Goal: Information Seeking & Learning: Learn about a topic

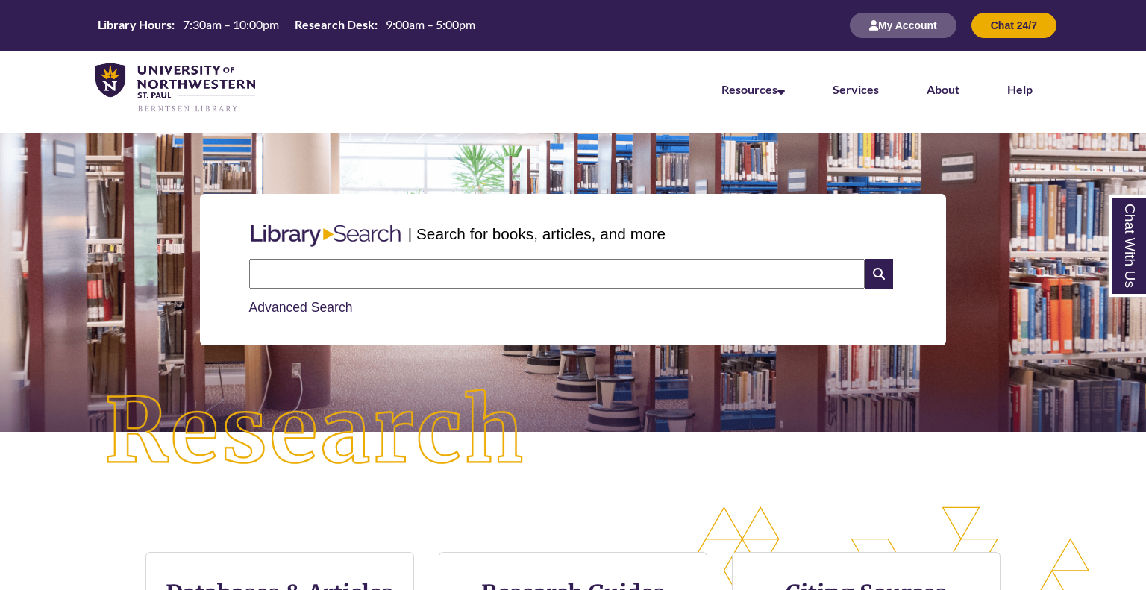
click at [1124, 430] on section "| Search for books, articles, and more Search Advanced Search" at bounding box center [573, 282] width 1146 height 299
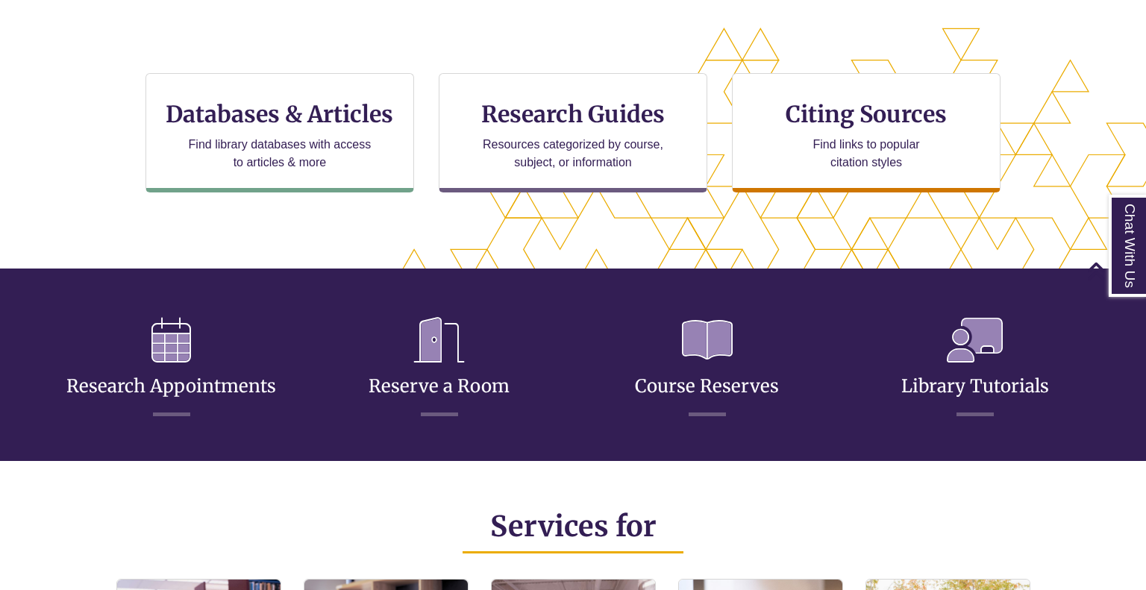
scroll to position [477, 0]
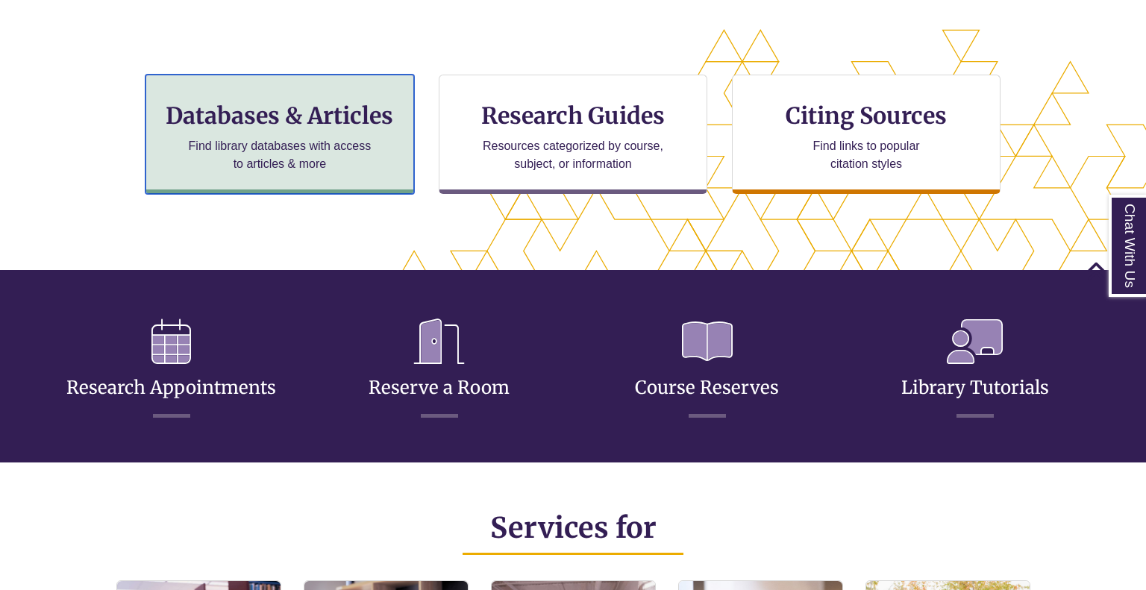
click at [288, 109] on h3 "Databases & Articles" at bounding box center [279, 115] width 243 height 28
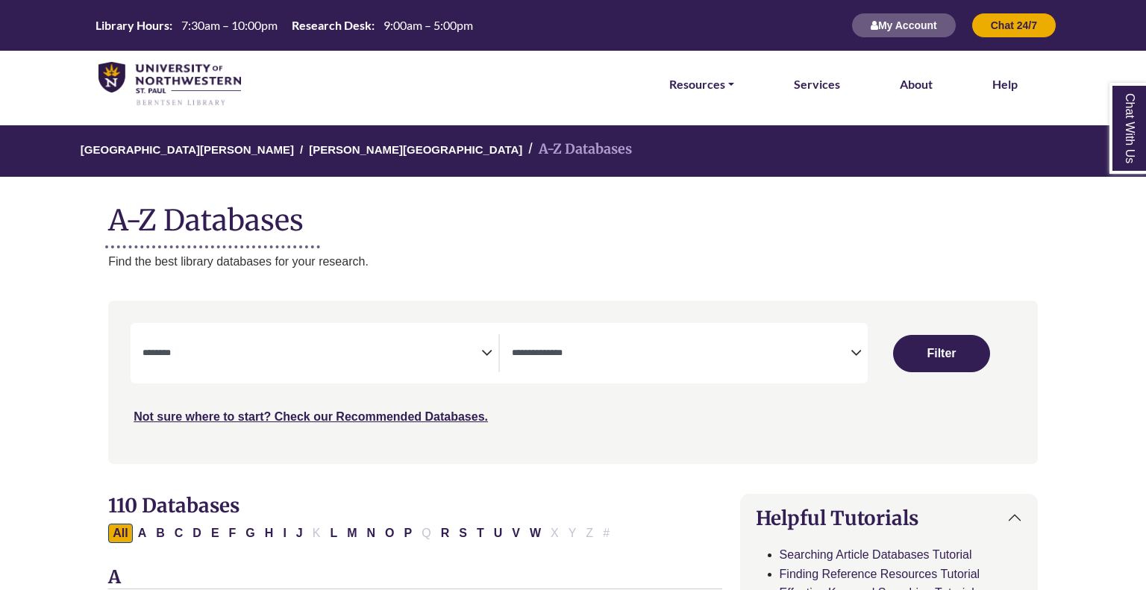
select select "Database Subject Filter"
select select "Database Types Filter"
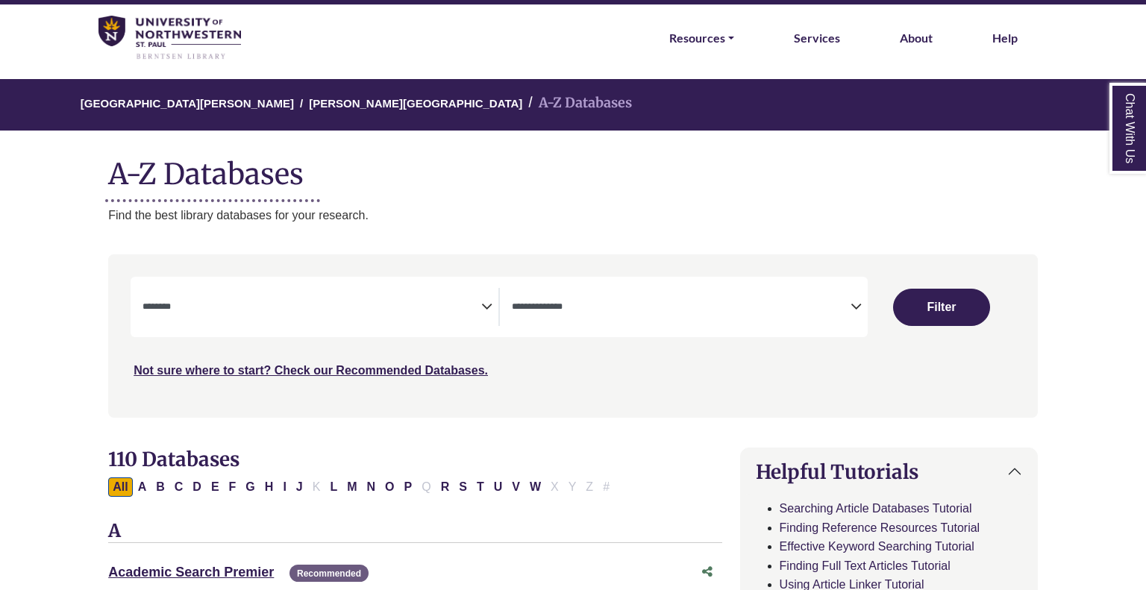
scroll to position [48, 0]
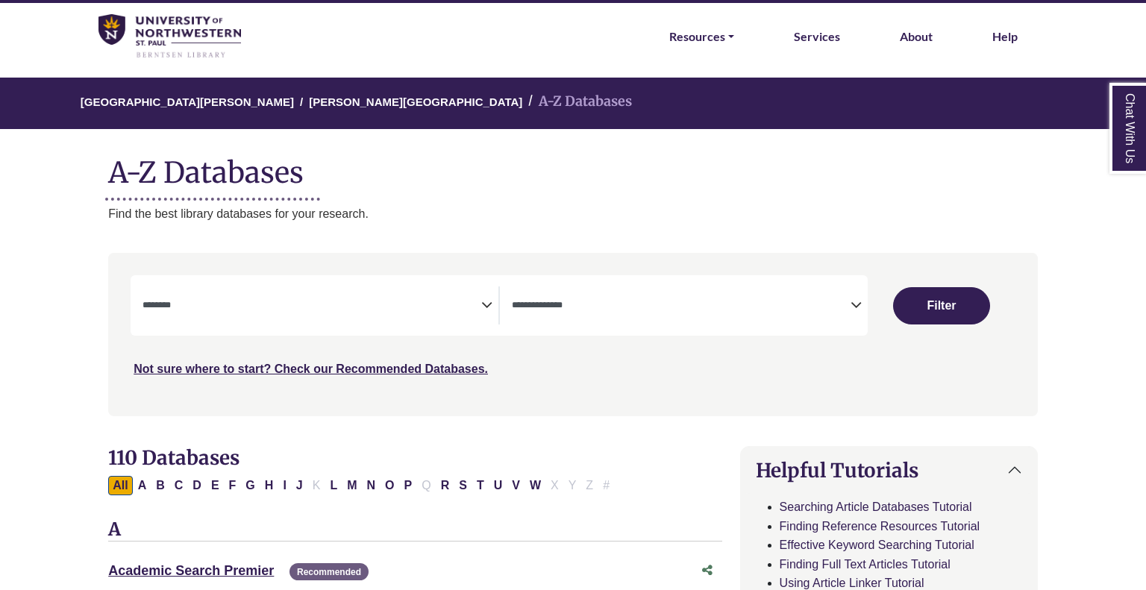
click at [239, 323] on span "Search filters" at bounding box center [311, 305] width 339 height 38
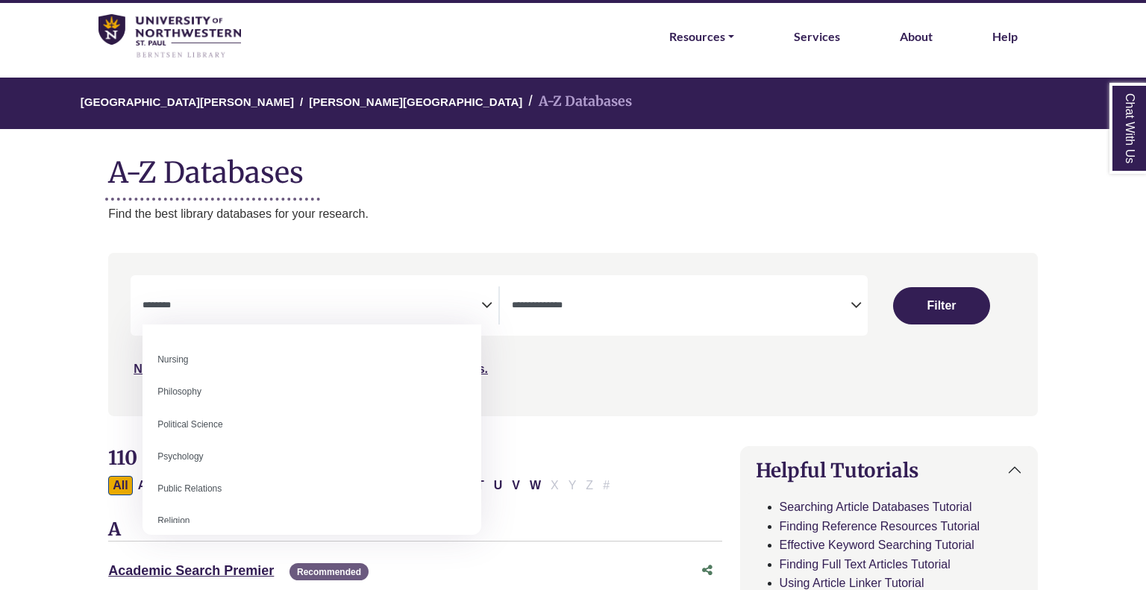
scroll to position [1089, 0]
select select "*****"
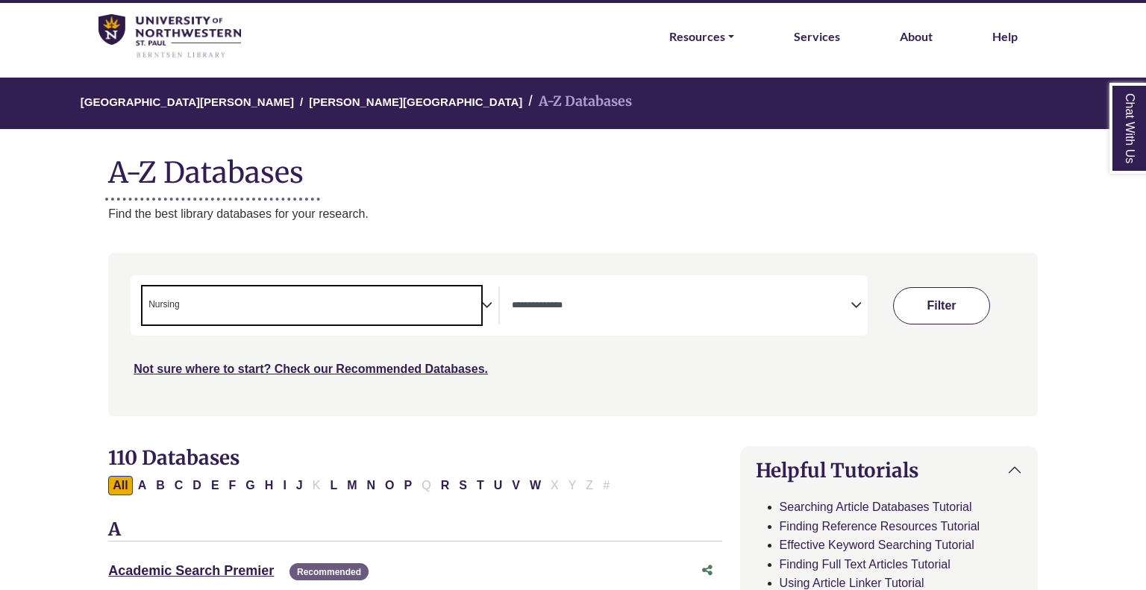
click at [910, 318] on button "Filter" at bounding box center [941, 305] width 97 height 37
select select "Database Types Filter"
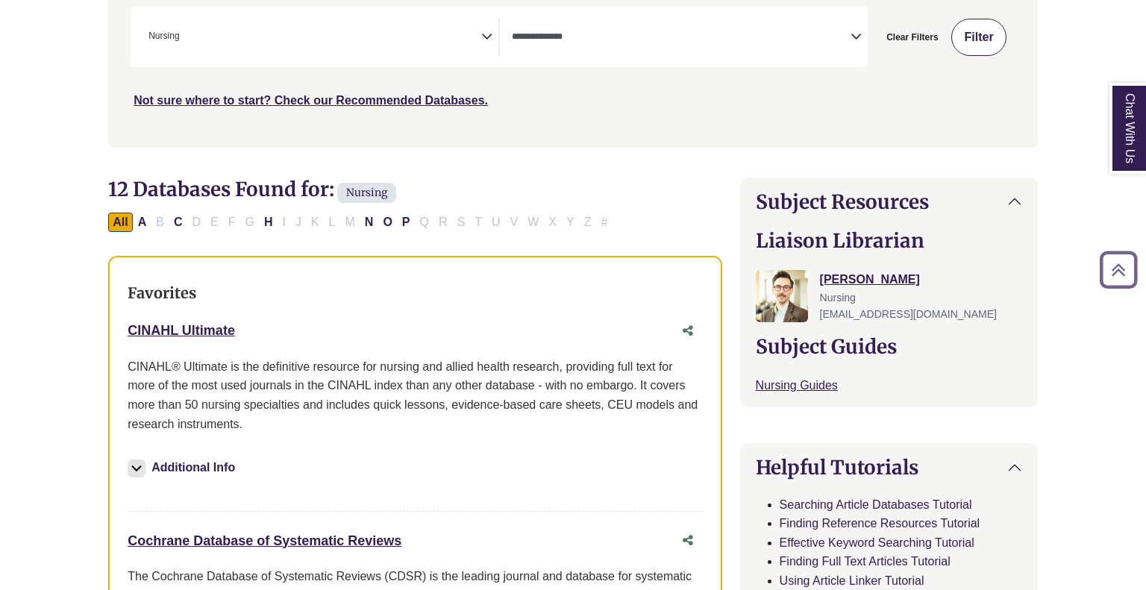
scroll to position [319, 0]
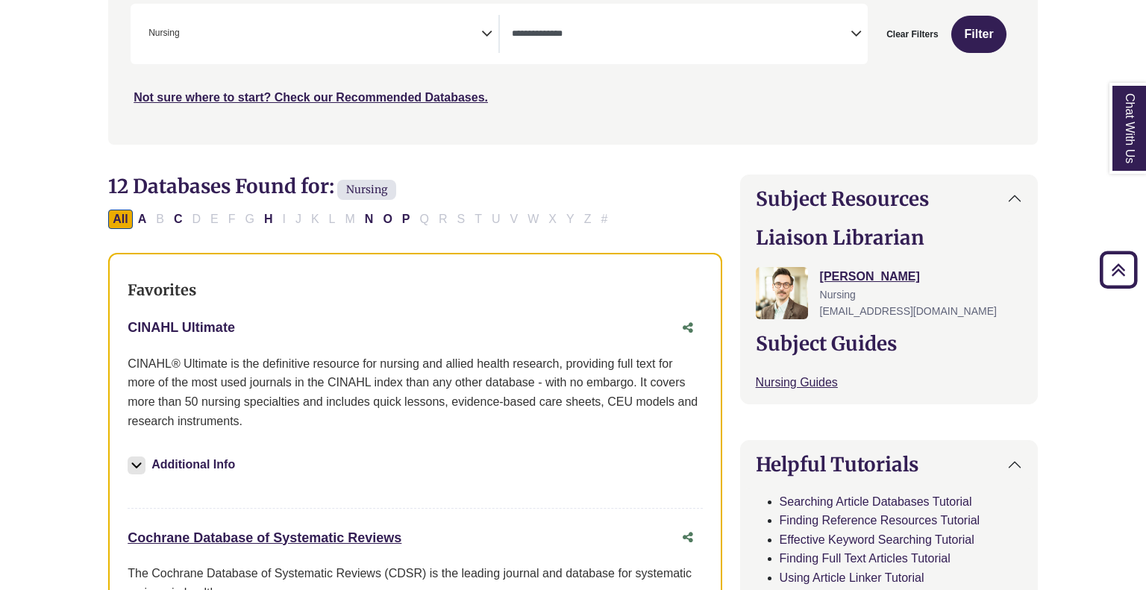
click at [219, 333] on link "CINAHL Ultimate This link opens in a new window" at bounding box center [181, 327] width 107 height 15
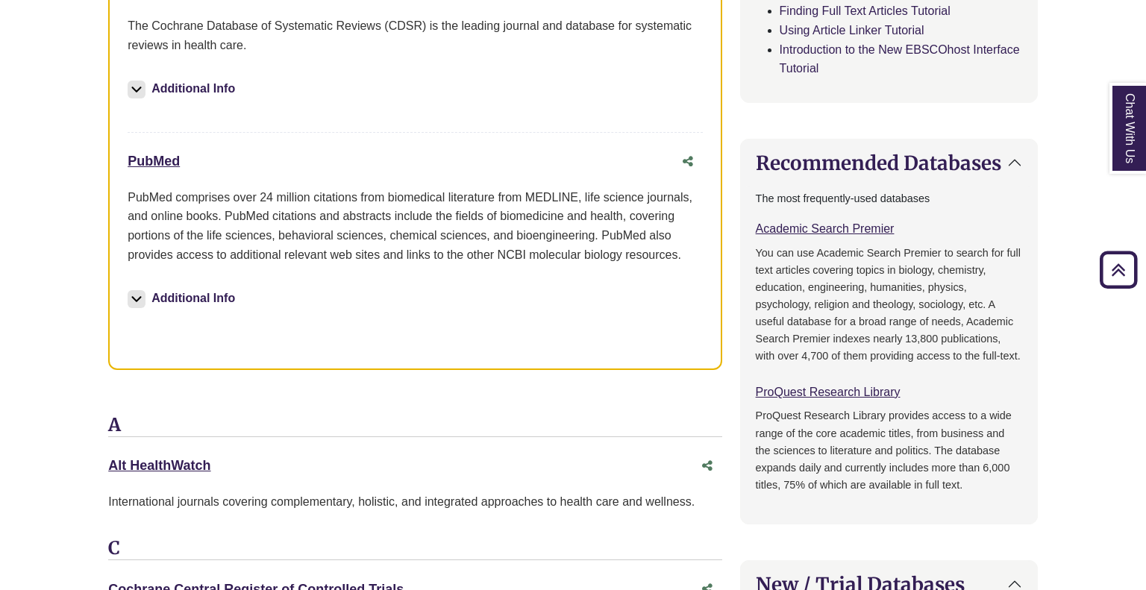
scroll to position [864, 0]
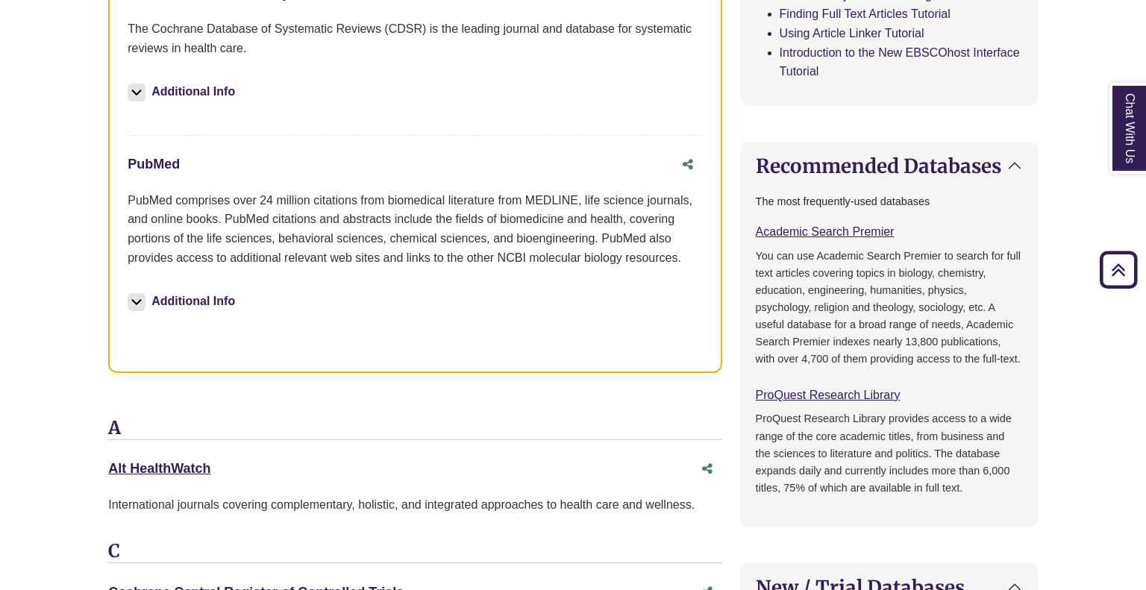
click at [148, 163] on link "PubMed This link opens in a new window" at bounding box center [154, 164] width 52 height 15
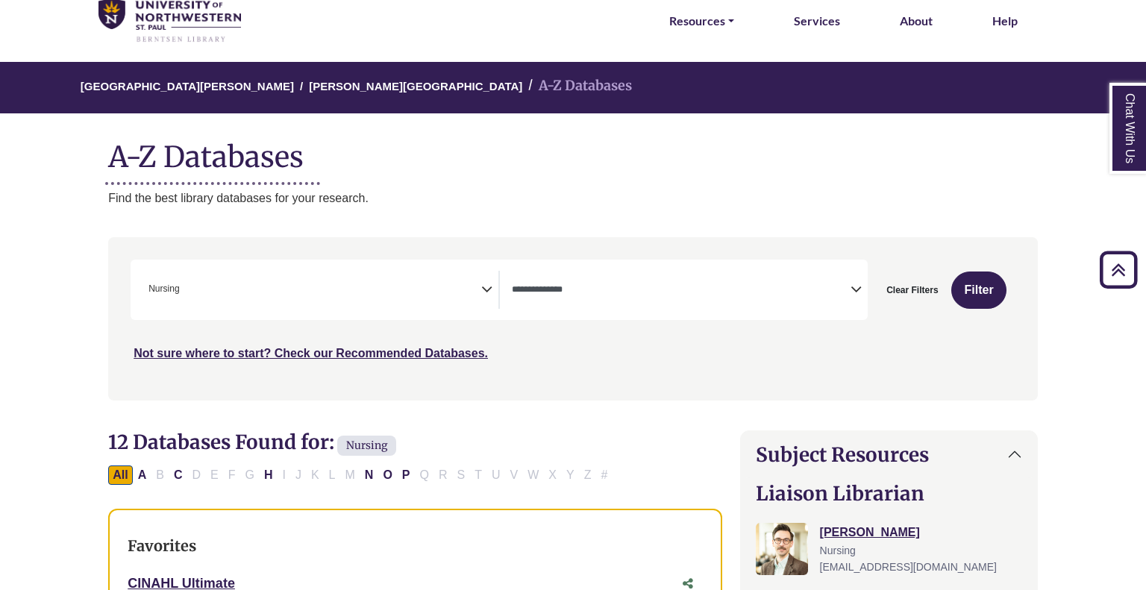
scroll to position [0, 0]
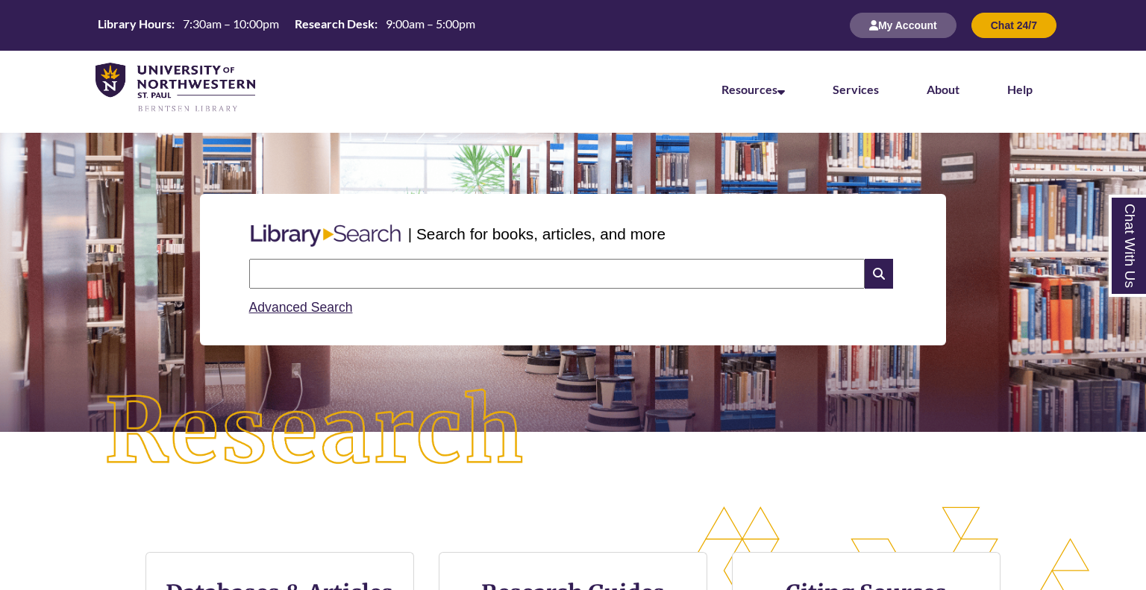
click at [472, 280] on input "text" at bounding box center [556, 274] width 615 height 30
click at [415, 277] on input "**********" at bounding box center [556, 274] width 615 height 30
type input "**********"
